Goal: Task Accomplishment & Management: Use online tool/utility

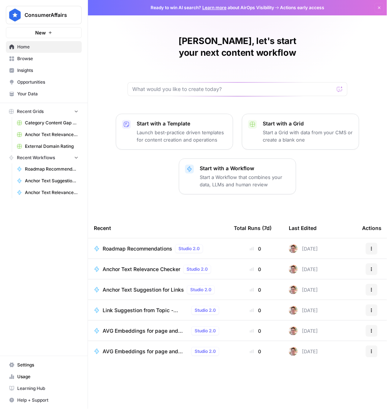
click at [152, 245] on span "Roadmap Recommendations" at bounding box center [138, 248] width 70 height 7
click at [33, 58] on span "Browse" at bounding box center [47, 58] width 61 height 7
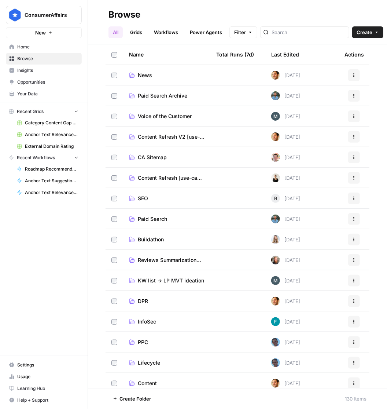
click at [142, 196] on span "SEO" at bounding box center [143, 198] width 10 height 7
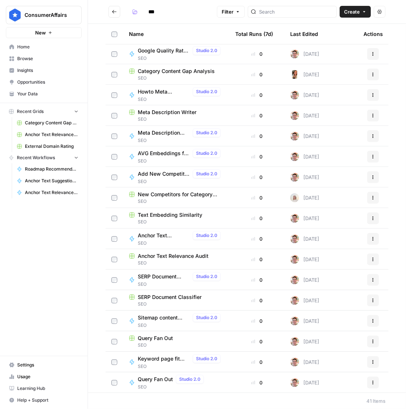
scroll to position [65, 0]
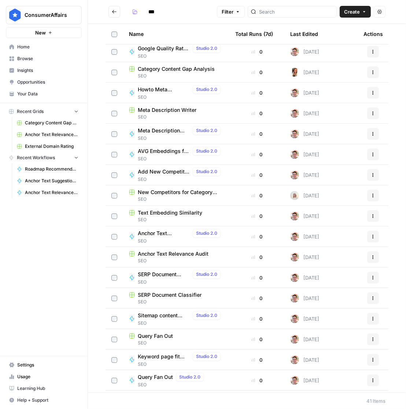
click at [189, 254] on span "Anchor Text Relevance Audit" at bounding box center [173, 253] width 71 height 7
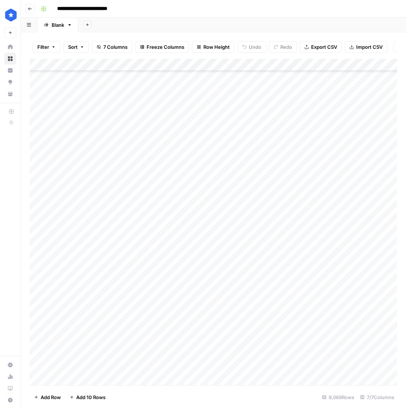
scroll to position [349, 0]
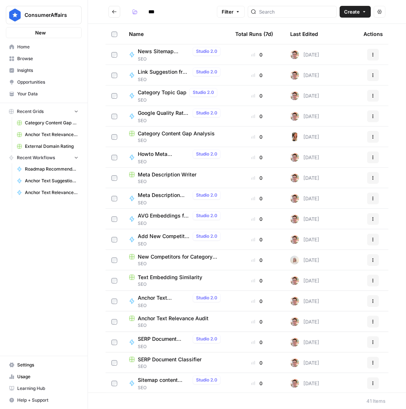
type input "***"
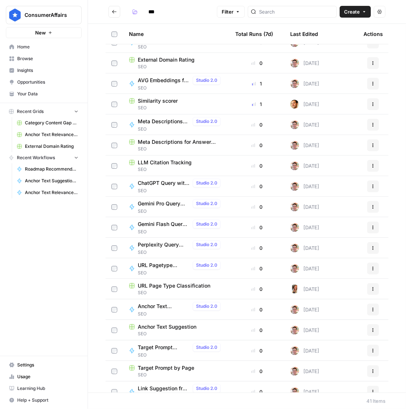
scroll to position [423, 0]
click at [159, 323] on span "Anchor Text Suggestion" at bounding box center [167, 326] width 59 height 7
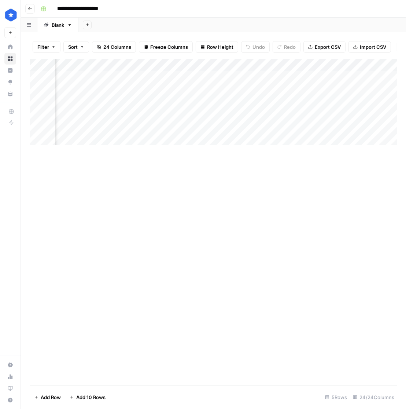
scroll to position [0, 62]
click at [340, 66] on div "Add Column" at bounding box center [214, 102] width 368 height 86
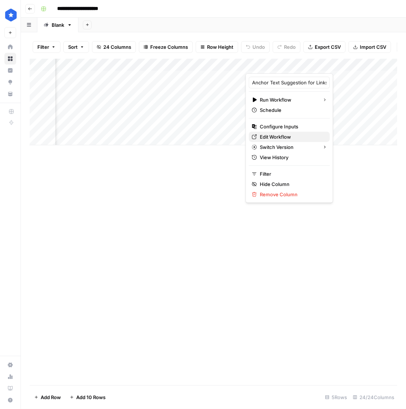
click at [276, 133] on span "Edit Workflow" at bounding box center [292, 136] width 64 height 7
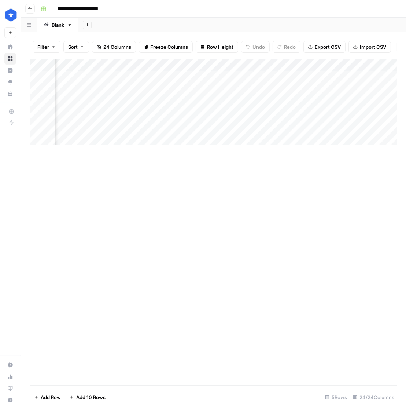
click at [341, 64] on div "Add Column" at bounding box center [214, 102] width 368 height 86
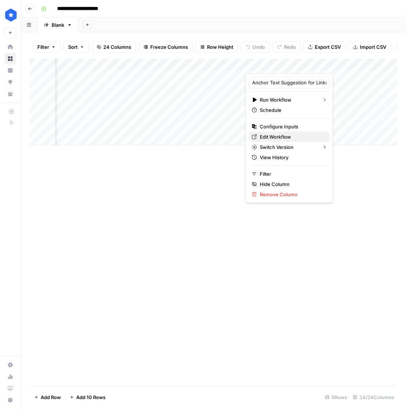
click at [281, 133] on span "Edit Workflow" at bounding box center [292, 136] width 64 height 7
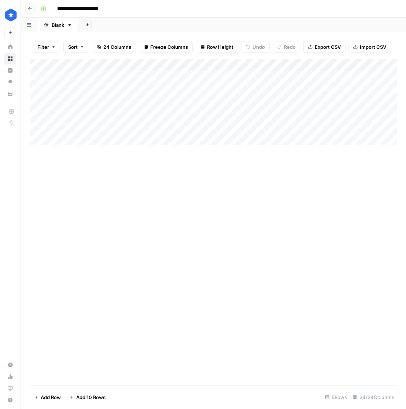
scroll to position [0, 0]
click at [169, 67] on div "Add Column" at bounding box center [214, 102] width 368 height 86
click at [244, 122] on div "Add Column" at bounding box center [214, 102] width 368 height 86
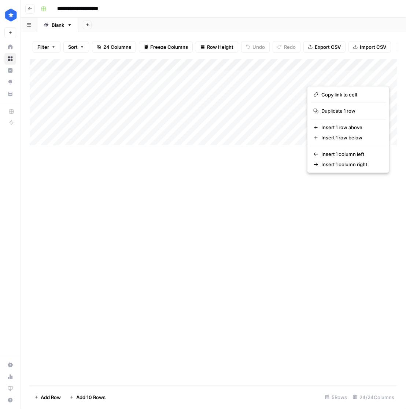
click at [268, 201] on div "Add Column" at bounding box center [214, 222] width 368 height 326
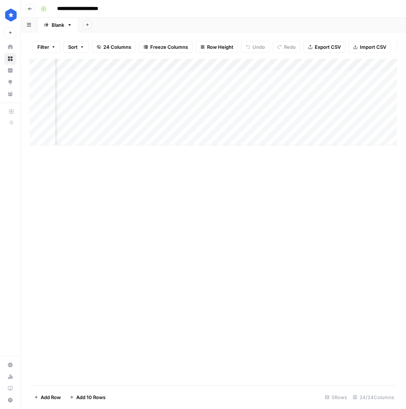
scroll to position [0, 274]
click at [298, 77] on div "Add Column" at bounding box center [214, 102] width 368 height 86
click at [159, 73] on div "Add Column" at bounding box center [214, 102] width 368 height 86
click at [183, 118] on div "Add Column" at bounding box center [214, 102] width 368 height 86
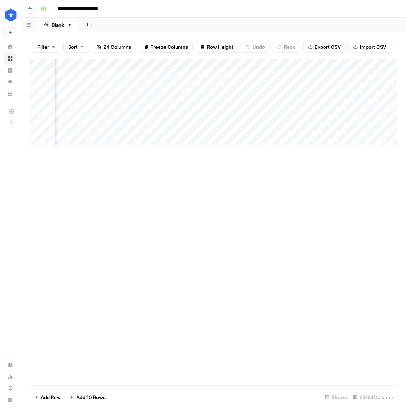
scroll to position [0, 413]
click at [223, 78] on div "Add Column" at bounding box center [214, 102] width 368 height 86
click at [84, 89] on div "Add Column" at bounding box center [214, 102] width 368 height 86
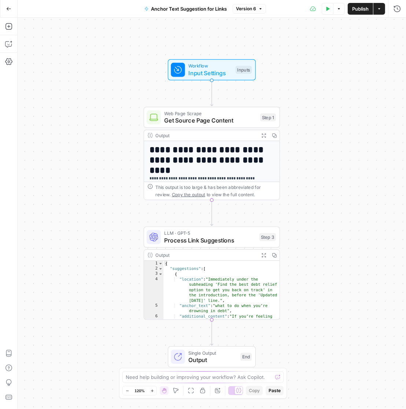
click at [12, 7] on button "Go Back" at bounding box center [8, 8] width 13 height 13
click at [330, 9] on button "Test Data" at bounding box center [328, 9] width 12 height 12
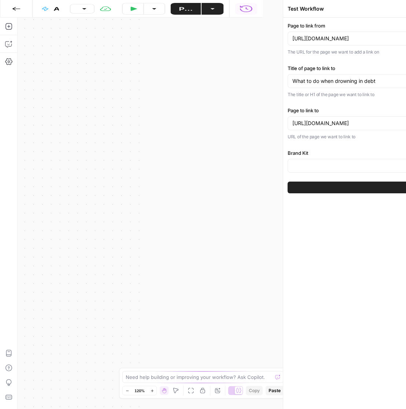
type input "ConsumerAffairs"
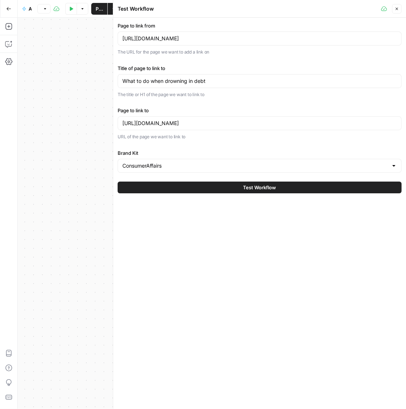
click at [213, 42] on div "[URL][DOMAIN_NAME]" at bounding box center [260, 39] width 284 height 14
click at [220, 39] on input "[URL][DOMAIN_NAME]" at bounding box center [259, 38] width 274 height 7
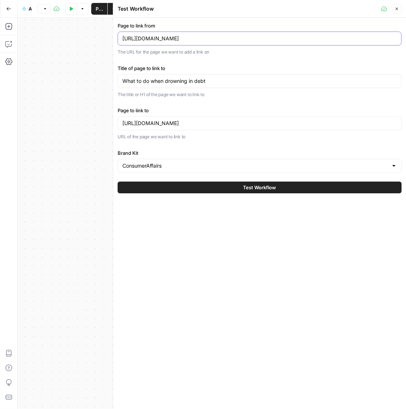
click at [220, 39] on input "[URL][DOMAIN_NAME]" at bounding box center [259, 38] width 274 height 7
click at [303, 75] on div "What to do when drowning in debt" at bounding box center [260, 81] width 284 height 14
click at [277, 39] on input "[URL][DOMAIN_NAME]" at bounding box center [259, 38] width 274 height 7
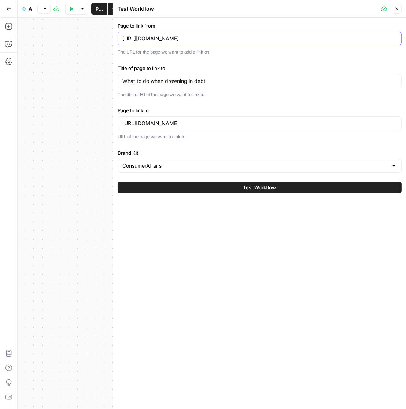
click at [277, 39] on input "[URL][DOMAIN_NAME]" at bounding box center [259, 38] width 274 height 7
paste input "automotive/jeep-certified-pre-owned-warranty.html"
type input "[URL][DOMAIN_NAME]"
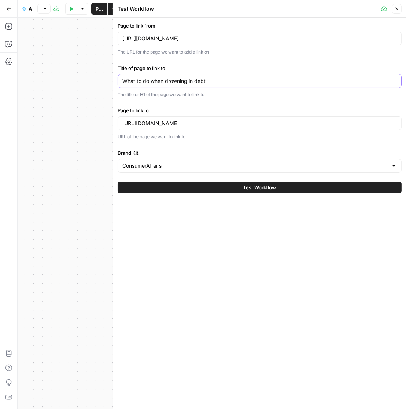
click at [229, 81] on input "What to do when drowning in debt" at bounding box center [259, 80] width 274 height 7
paste input "is a certified pre-owned car?"
type input "What is a certified pre-owned car?"
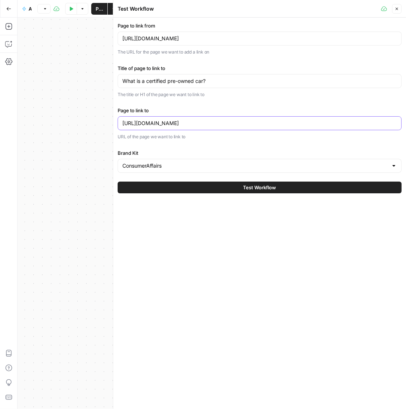
click at [212, 124] on input "[URL][DOMAIN_NAME]" at bounding box center [259, 122] width 274 height 7
paste input "automotive/what-is-certified-pre-owned"
type input "[URL][DOMAIN_NAME]"
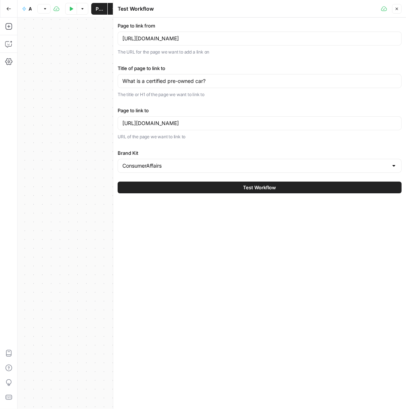
click at [319, 183] on button "Test Workflow" at bounding box center [260, 187] width 284 height 12
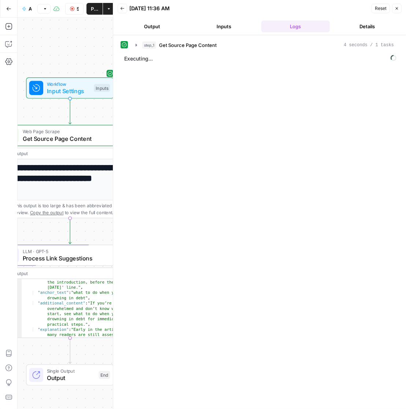
scroll to position [26, 0]
type textarea "**********"
drag, startPoint x: 72, startPoint y: 302, endPoint x: 87, endPoint y: 303, distance: 14.7
click at [87, 303] on div ""location" : "Immediately under the subheading 'Find the best debt relief optio…" at bounding box center [80, 329] width 116 height 132
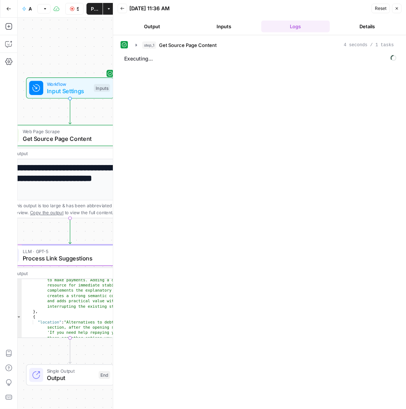
scroll to position [183, 0]
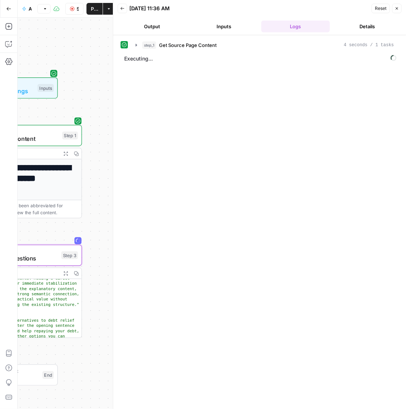
click at [67, 272] on icon "button" at bounding box center [65, 272] width 5 height 5
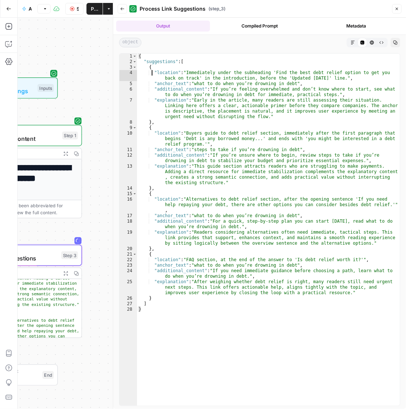
click at [152, 72] on div "{ "suggestions" : [ { "location" : "Immediately under the subheading 'Find the …" at bounding box center [268, 235] width 263 height 363
click at [158, 63] on div "{ "suggestions" : [ { "location" : "Immediately under the subheading 'Find the …" at bounding box center [268, 235] width 263 height 363
drag, startPoint x: 154, startPoint y: 73, endPoint x: 309, endPoint y: 71, distance: 155.0
click at [309, 71] on div "{ "suggestions" : [ { "location" : "Immediately under the subheading 'Find the …" at bounding box center [268, 235] width 263 height 363
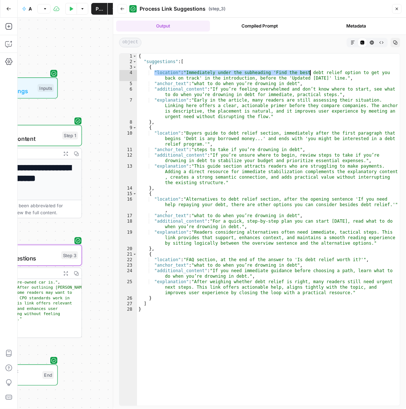
click at [200, 122] on div "{ "suggestions" : [ { "location" : "Immediately under the subheading 'Find the …" at bounding box center [268, 235] width 263 height 363
type textarea "**"
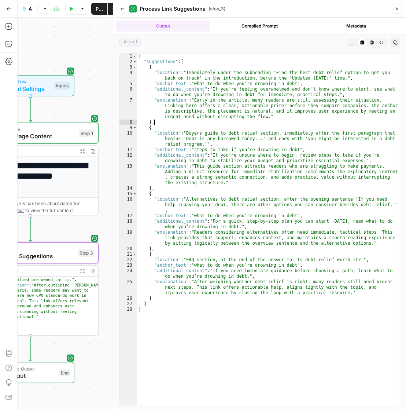
click at [134, 8] on icon at bounding box center [132, 8] width 5 height 5
click at [127, 6] on button "Back" at bounding box center [123, 9] width 10 height 10
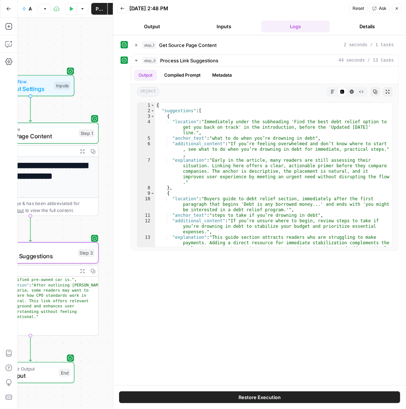
click at [125, 8] on button "Back" at bounding box center [123, 9] width 10 height 10
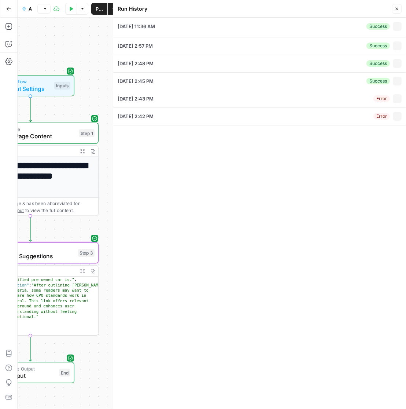
type input "[URL][DOMAIN_NAME]"
type input "What is a certified pre-owned car?"
type input "[URL][DOMAIN_NAME]"
type input "ConsumerAffairs"
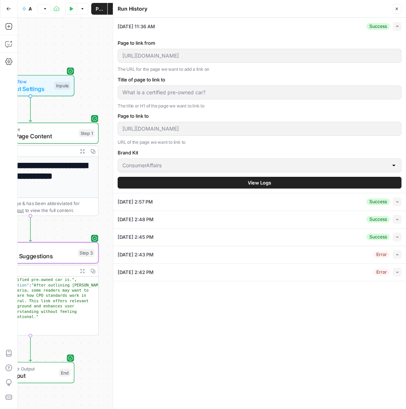
click at [305, 181] on button "View Logs" at bounding box center [260, 183] width 284 height 12
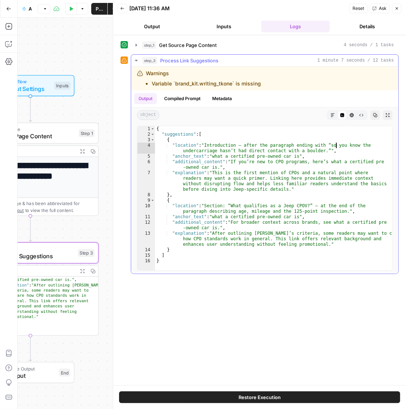
click at [335, 145] on div "{ "suggestions" : [ { "location" : "Introduction — after the paragraph ending w…" at bounding box center [273, 203] width 237 height 155
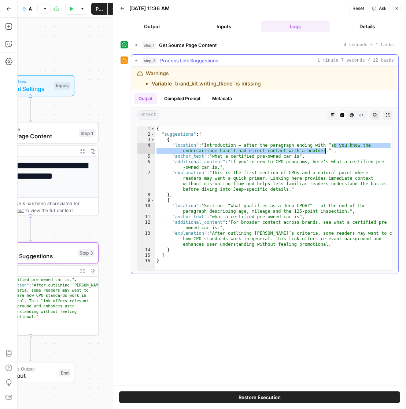
drag, startPoint x: 343, startPoint y: 145, endPoint x: 325, endPoint y: 151, distance: 19.7
click at [325, 151] on div "{ "suggestions" : [ { "location" : "Introduction — after the paragraph ending w…" at bounding box center [273, 203] width 237 height 155
click at [210, 151] on div "{ "suggestions" : [ { "location" : "Introduction — after the paragraph ending w…" at bounding box center [273, 203] width 237 height 155
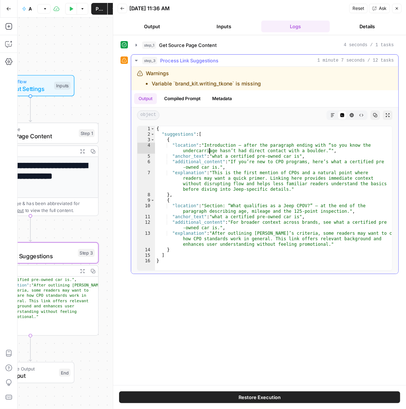
click at [215, 157] on div "{ "suggestions" : [ { "location" : "Introduction — after the paragraph ending w…" at bounding box center [273, 203] width 237 height 155
drag, startPoint x: 211, startPoint y: 157, endPoint x: 258, endPoint y: 226, distance: 84.2
click at [302, 157] on div "{ "suggestions" : [ { "location" : "Introduction — after the paragraph ending w…" at bounding box center [273, 203] width 237 height 155
click at [218, 153] on div "{ "suggestions" : [ { "location" : "Introduction — after the paragraph ending w…" at bounding box center [273, 203] width 237 height 155
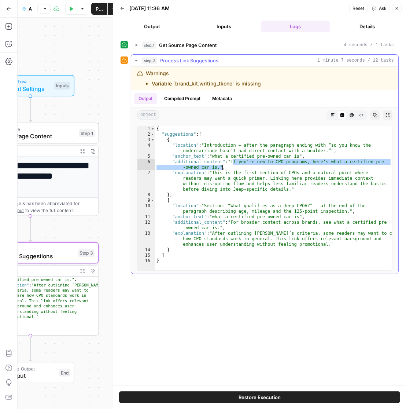
drag, startPoint x: 233, startPoint y: 160, endPoint x: 223, endPoint y: 165, distance: 11.0
click at [223, 165] on div "{ "suggestions" : [ { "location" : "Introduction — after the paragraph ending w…" at bounding box center [273, 203] width 237 height 155
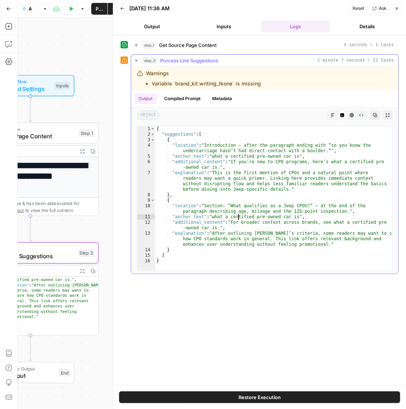
drag, startPoint x: 239, startPoint y: 219, endPoint x: 204, endPoint y: 210, distance: 35.6
click at [239, 219] on div "{ "suggestions" : [ { "location" : "Introduction — after the paragraph ending w…" at bounding box center [273, 203] width 237 height 155
click at [241, 206] on div "{ "suggestions" : [ { "location" : "Introduction — after the paragraph ending w…" at bounding box center [273, 203] width 237 height 155
click at [303, 206] on div "{ "suggestions" : [ { "location" : "Introduction — after the paragraph ending w…" at bounding box center [273, 203] width 237 height 155
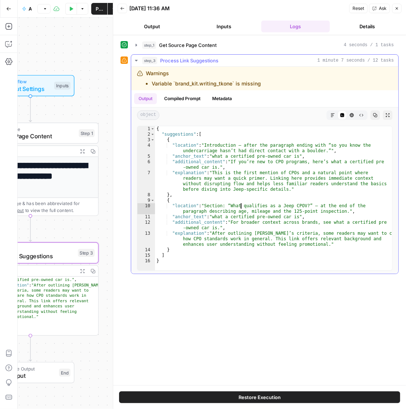
click at [241, 204] on div "{ "suggestions" : [ { "location" : "Introduction — after the paragraph ending w…" at bounding box center [273, 203] width 237 height 155
click at [231, 207] on div "{ "suggestions" : [ { "location" : "Introduction — after the paragraph ending w…" at bounding box center [273, 203] width 237 height 155
click at [236, 206] on div "{ "suggestions" : [ { "location" : "Introduction — after the paragraph ending w…" at bounding box center [273, 203] width 237 height 155
drag, startPoint x: 236, startPoint y: 206, endPoint x: 290, endPoint y: 206, distance: 53.9
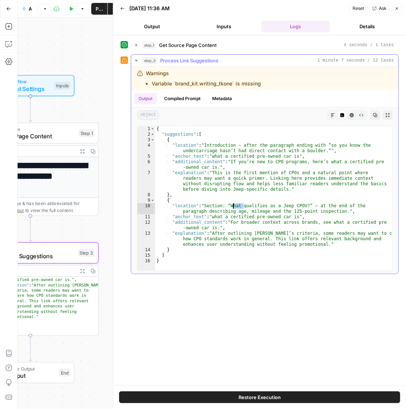
click at [236, 206] on div "{ "suggestions" : [ { "location" : "Introduction — after the paragraph ending w…" at bounding box center [273, 203] width 237 height 155
click at [302, 205] on div "{ "suggestions" : [ { "location" : "Introduction — after the paragraph ending w…" at bounding box center [273, 203] width 237 height 155
click at [357, 204] on div "{ "suggestions" : [ { "location" : "Introduction — after the paragraph ending w…" at bounding box center [273, 203] width 237 height 155
click at [232, 209] on div "{ "suggestions" : [ { "location" : "Introduction — after the paragraph ending w…" at bounding box center [273, 203] width 237 height 155
click at [259, 211] on div "{ "suggestions" : [ { "location" : "Introduction — after the paragraph ending w…" at bounding box center [273, 203] width 237 height 155
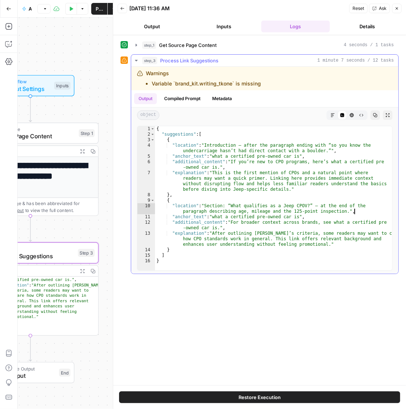
click at [355, 211] on div "{ "suggestions" : [ { "location" : "Introduction — after the paragraph ending w…" at bounding box center [273, 203] width 237 height 155
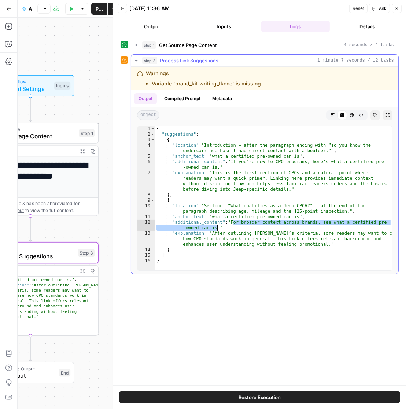
drag, startPoint x: 232, startPoint y: 222, endPoint x: 217, endPoint y: 225, distance: 16.2
click at [217, 225] on div "{ "suggestions" : [ { "location" : "Introduction — after the paragraph ending w…" at bounding box center [273, 203] width 237 height 155
click at [269, 185] on div "{ "suggestions" : [ { "location" : "Introduction — after the paragraph ending w…" at bounding box center [273, 203] width 237 height 155
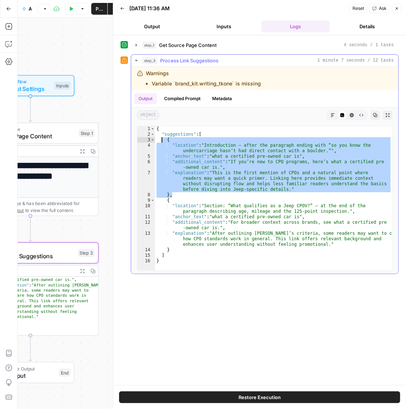
drag, startPoint x: 300, startPoint y: 191, endPoint x: 161, endPoint y: 140, distance: 148.8
click at [161, 140] on div "{ "suggestions" : [ { "location" : "Introduction — after the paragraph ending w…" at bounding box center [273, 203] width 237 height 155
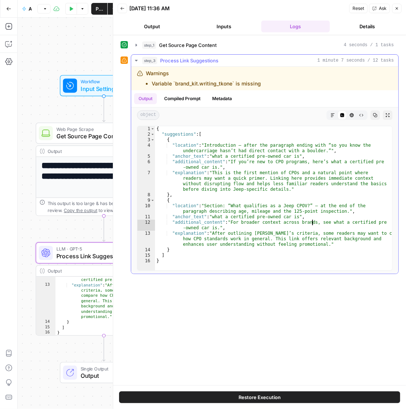
click at [313, 219] on div "{ "suggestions" : [ { "location" : "Introduction — after the paragraph ending w…" at bounding box center [273, 203] width 237 height 155
click at [327, 237] on div "{ "suggestions" : [ { "location" : "Introduction — after the paragraph ending w…" at bounding box center [273, 203] width 237 height 155
drag, startPoint x: 216, startPoint y: 156, endPoint x: 283, endPoint y: 157, distance: 66.7
click at [283, 157] on div "{ "suggestions" : [ { "location" : "Introduction — after the paragraph ending w…" at bounding box center [273, 203] width 237 height 155
type textarea "**********"
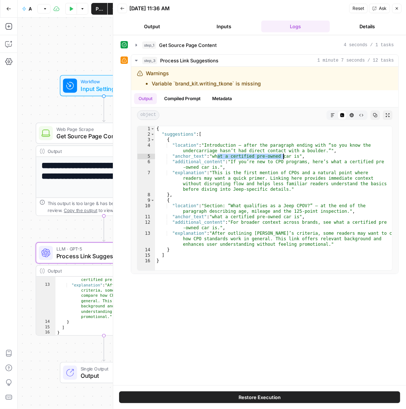
click at [251, 320] on div "**********" at bounding box center [260, 210] width 278 height 342
